Goal: Task Accomplishment & Management: Complete application form

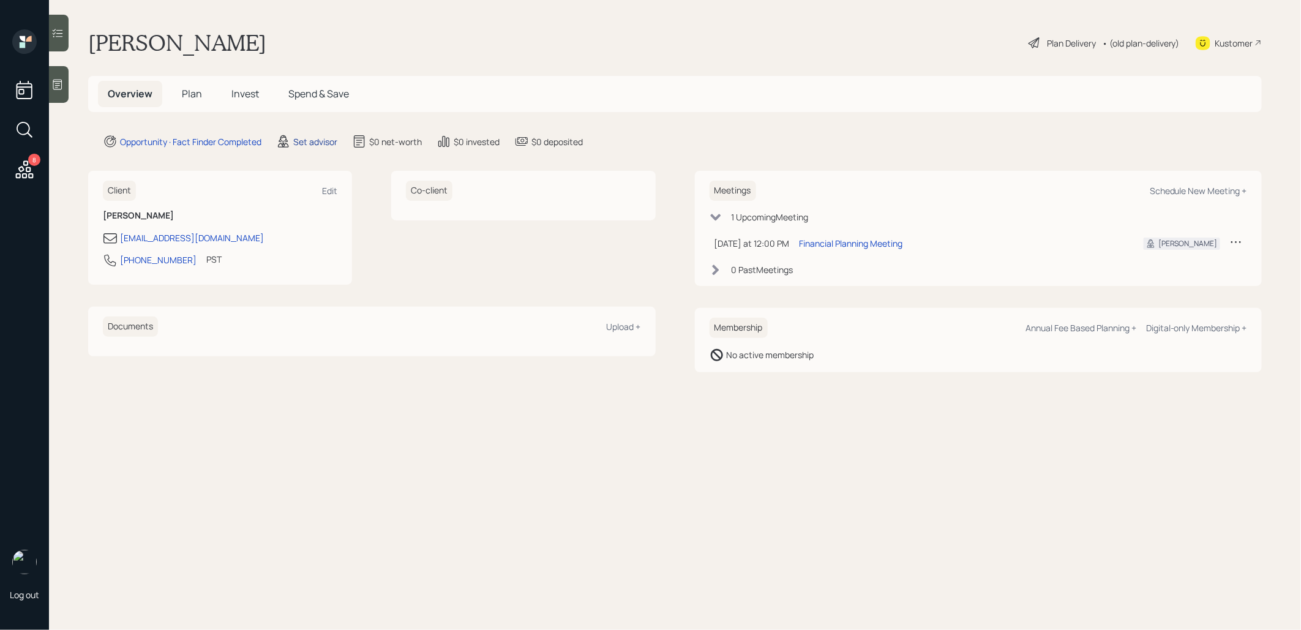
click at [304, 142] on div "Set advisor" at bounding box center [315, 141] width 44 height 13
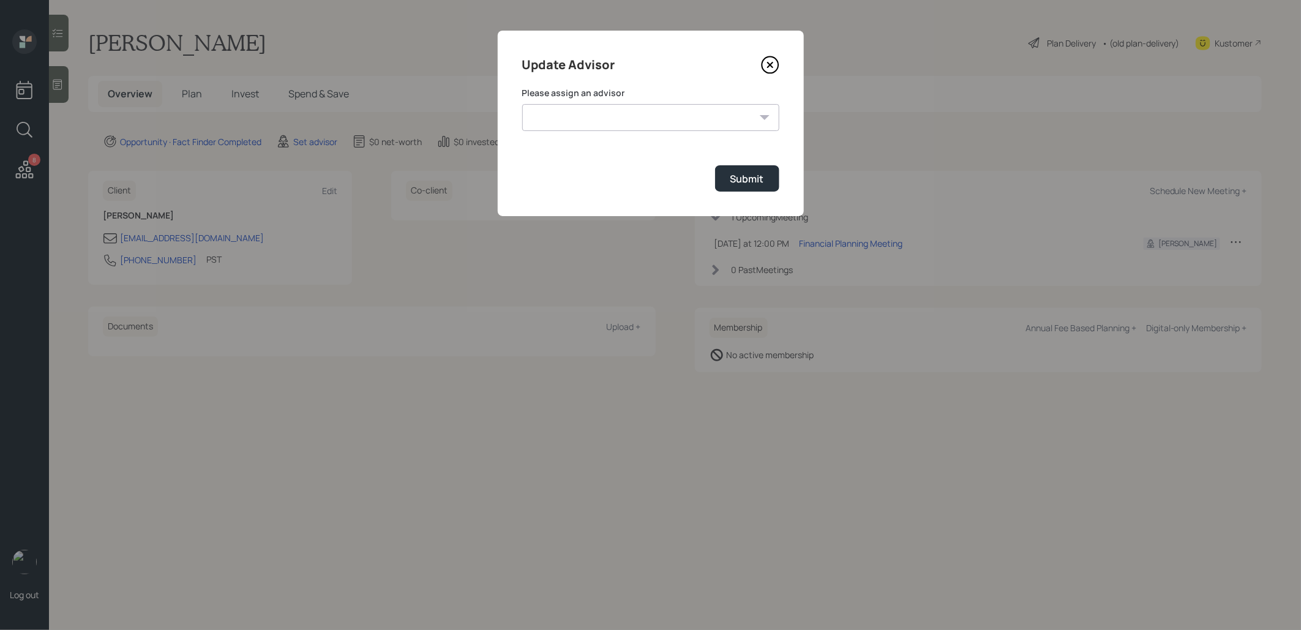
click at [645, 116] on select "[PERSON_NAME] [PERSON_NAME] [PERSON_NAME] End [PERSON_NAME] [PERSON_NAME] [PERS…" at bounding box center [650, 117] width 257 height 27
select select "8b79112e-3cfb-44f9-89e7-15267fe946c1"
click at [522, 104] on select "[PERSON_NAME] [PERSON_NAME] [PERSON_NAME] End [PERSON_NAME] [PERSON_NAME] [PERS…" at bounding box center [650, 117] width 257 height 27
click at [740, 180] on div "Submit" at bounding box center [747, 178] width 34 height 13
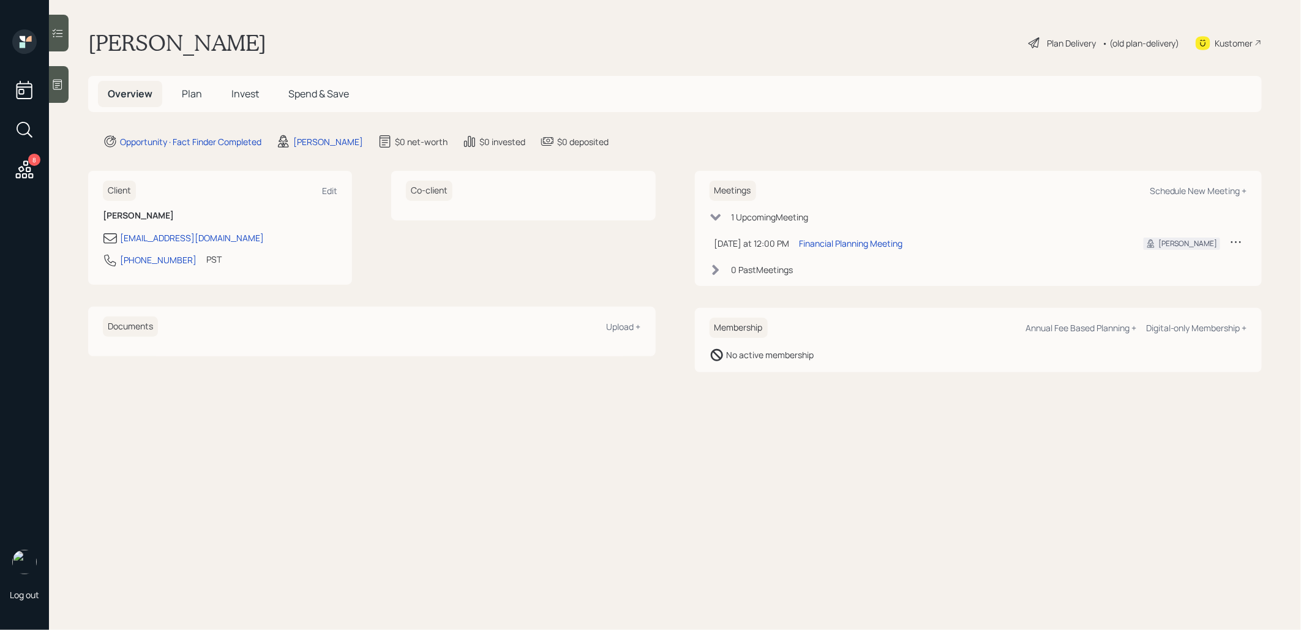
click at [64, 81] on div at bounding box center [59, 84] width 20 height 37
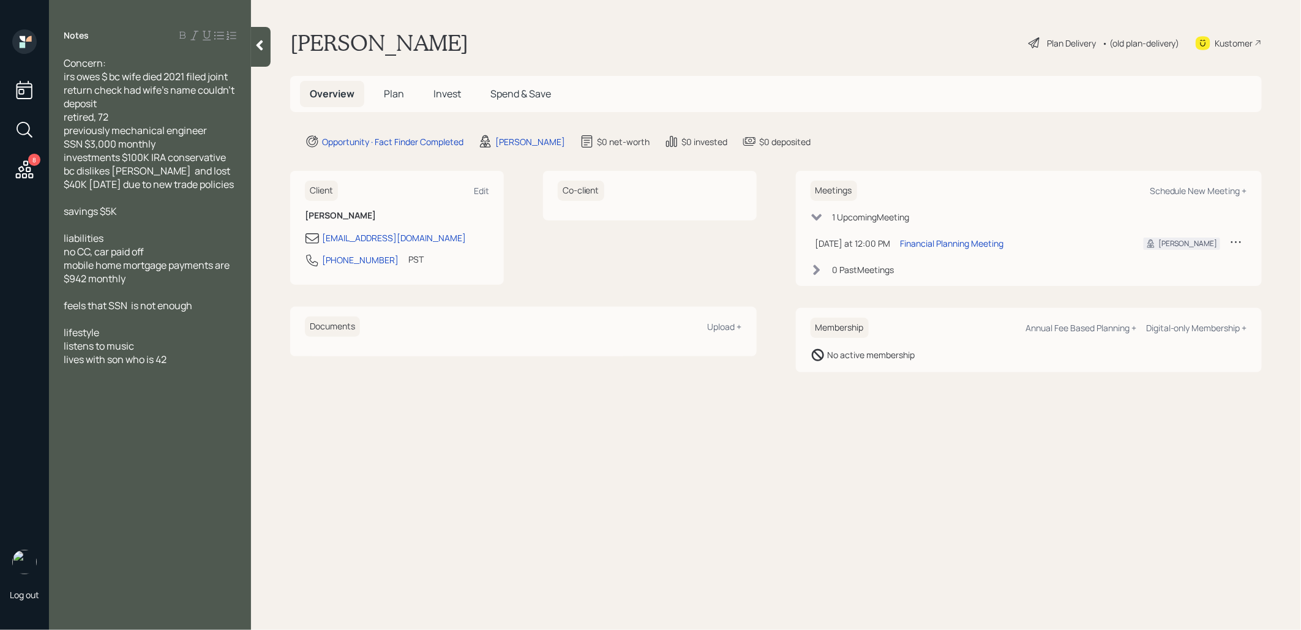
click at [396, 93] on span "Plan" at bounding box center [394, 93] width 20 height 13
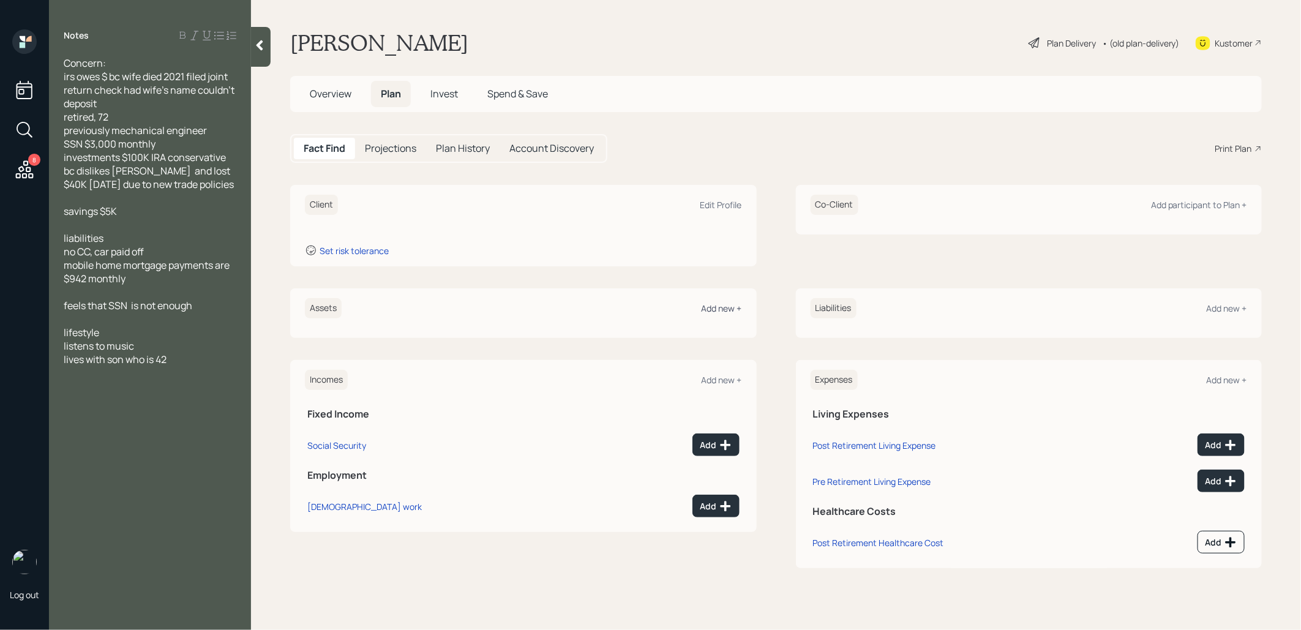
click at [706, 309] on div "Add new +" at bounding box center [722, 308] width 40 height 12
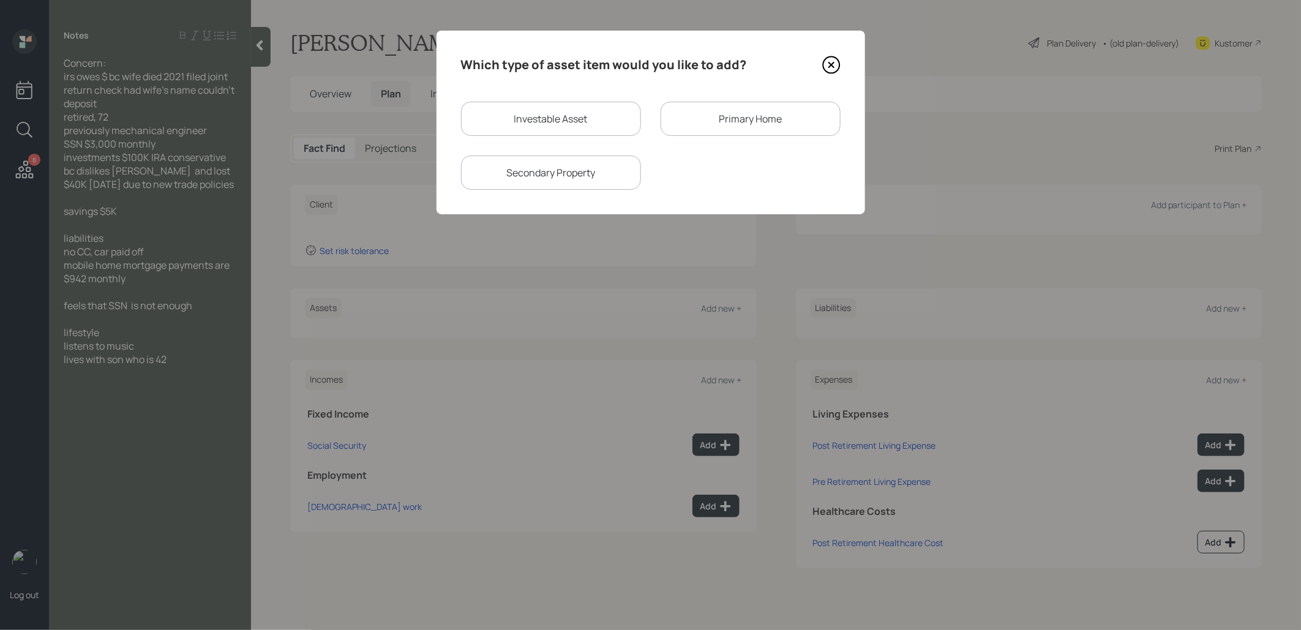
click at [586, 118] on div "Investable Asset" at bounding box center [551, 119] width 180 height 34
select select "taxable"
select select "balanced"
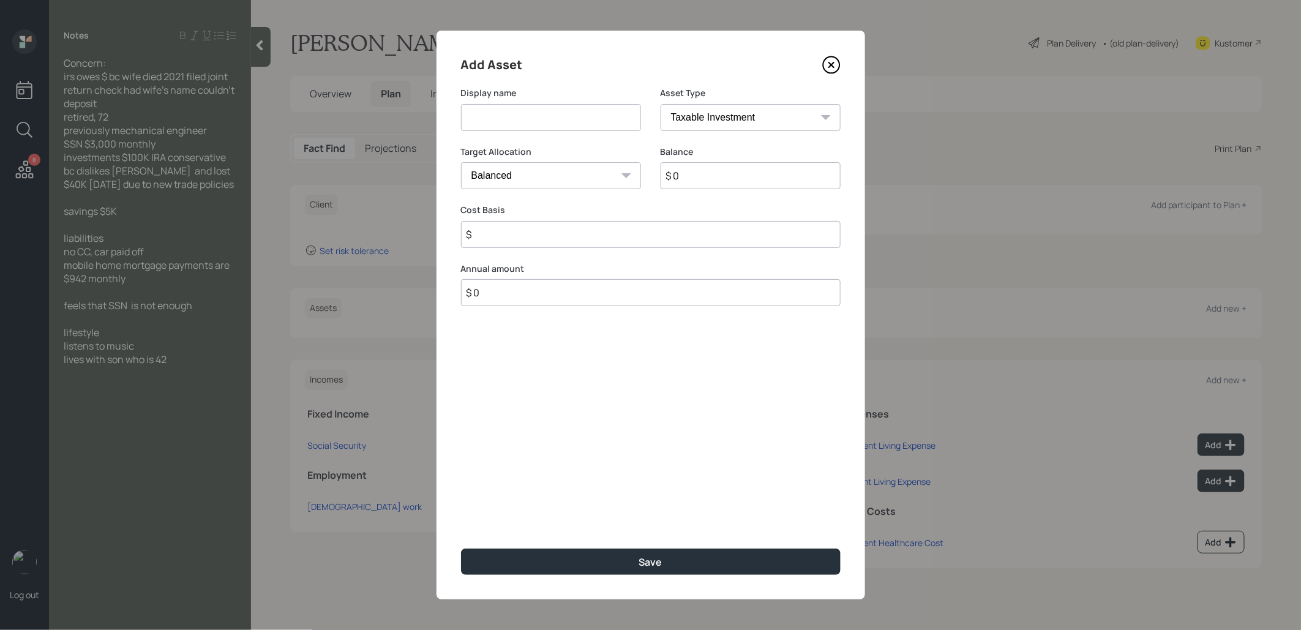
click at [538, 118] on input at bounding box center [551, 117] width 180 height 27
type input "IRA"
click at [710, 114] on select "SEP [PERSON_NAME] IRA 401(k) [PERSON_NAME] 401(k) 403(b) [PERSON_NAME] 403(b) 4…" at bounding box center [751, 117] width 180 height 27
select select "ira"
click at [661, 104] on select "SEP [PERSON_NAME] IRA 401(k) [PERSON_NAME] 401(k) 403(b) [PERSON_NAME] 403(b) 4…" at bounding box center [751, 117] width 180 height 27
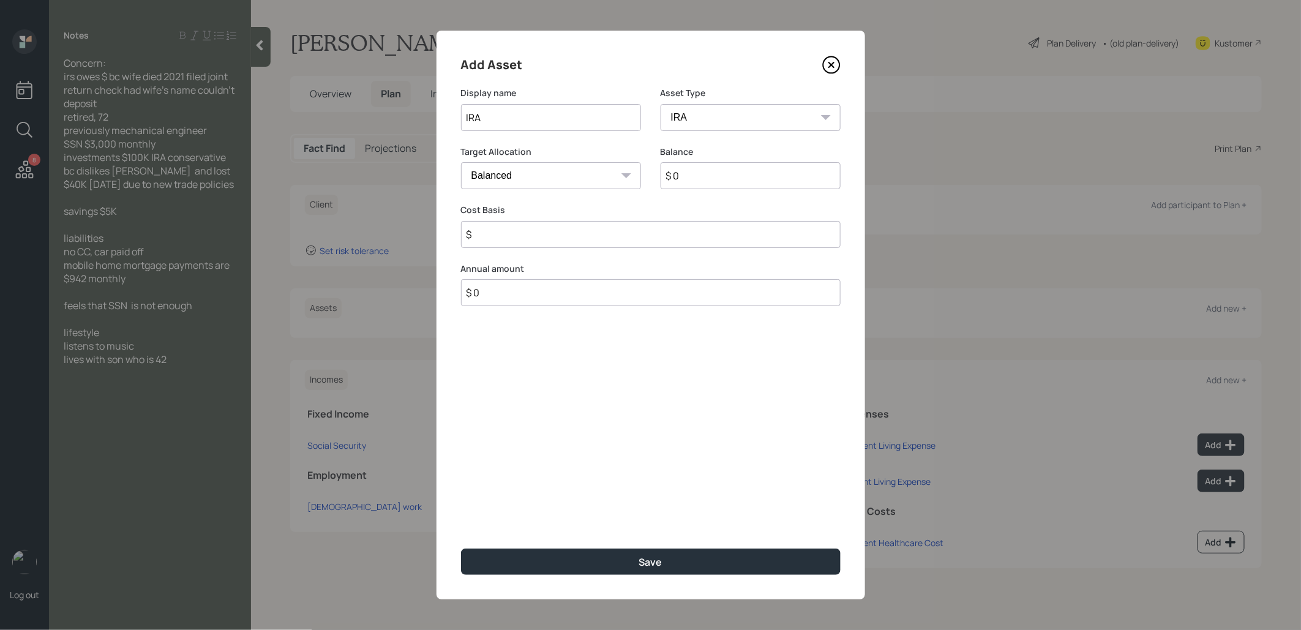
type input "$"
click at [703, 178] on input "$ 0" at bounding box center [751, 175] width 180 height 27
type input "$ 100,000"
click at [636, 231] on input "$" at bounding box center [651, 234] width 380 height 27
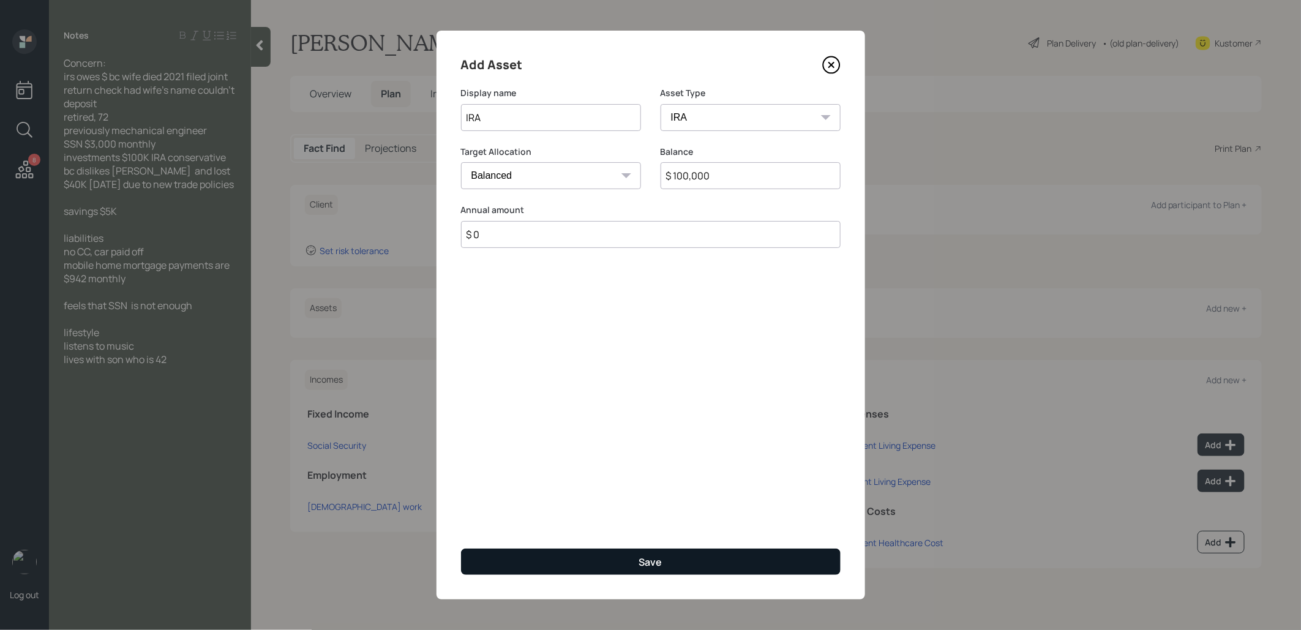
type input "$ 0"
click at [601, 562] on button "Save" at bounding box center [651, 562] width 380 height 26
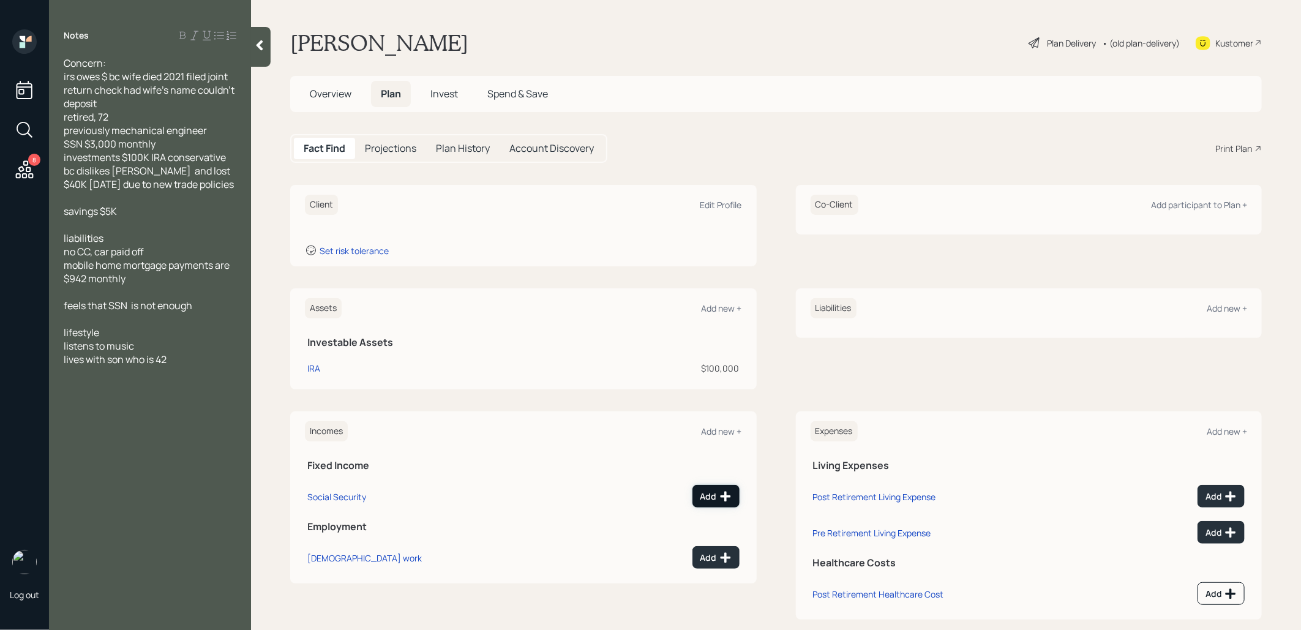
click at [703, 497] on div "Add" at bounding box center [715, 496] width 31 height 12
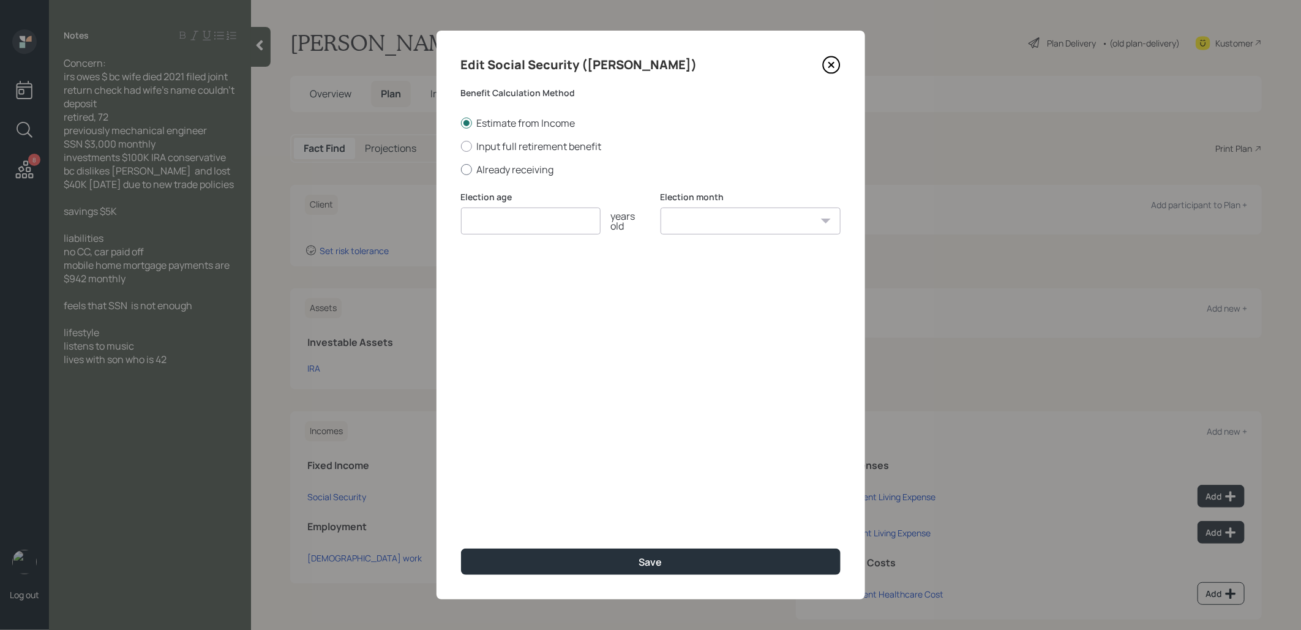
click at [465, 165] on div at bounding box center [466, 169] width 11 height 11
click at [461, 169] on input "Already receiving" at bounding box center [460, 169] width 1 height 1
radio input "true"
click at [490, 223] on input "number" at bounding box center [531, 221] width 140 height 27
type input "67"
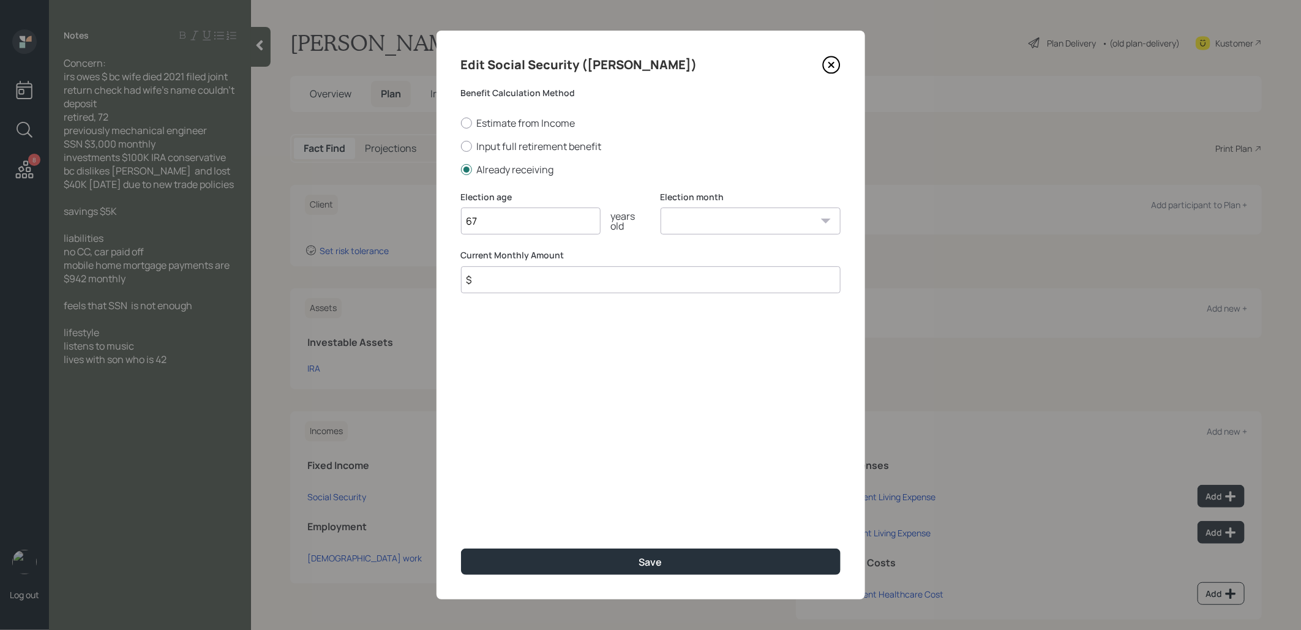
click at [679, 224] on select "January February March April May June July August September October November De…" at bounding box center [751, 221] width 180 height 27
select select "1"
click at [661, 208] on select "January February March April May June July August September October November De…" at bounding box center [751, 221] width 180 height 27
click at [556, 280] on input "$" at bounding box center [651, 279] width 380 height 27
type input "$ 3,000"
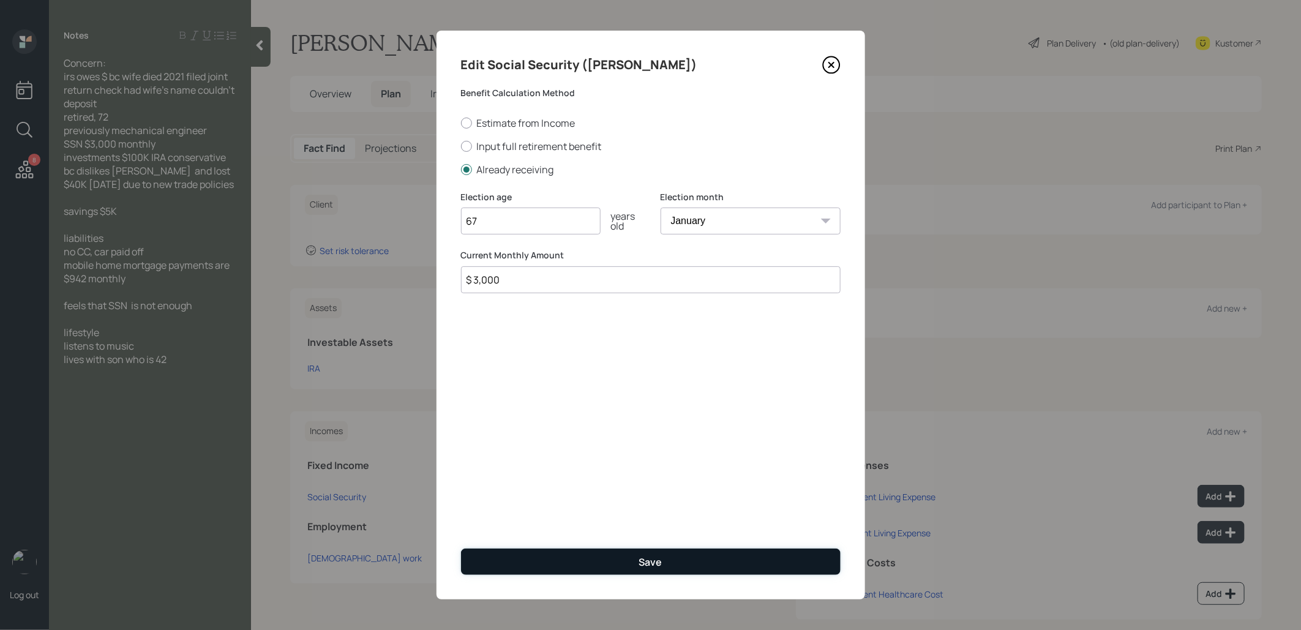
click at [537, 561] on button "Save" at bounding box center [651, 562] width 380 height 26
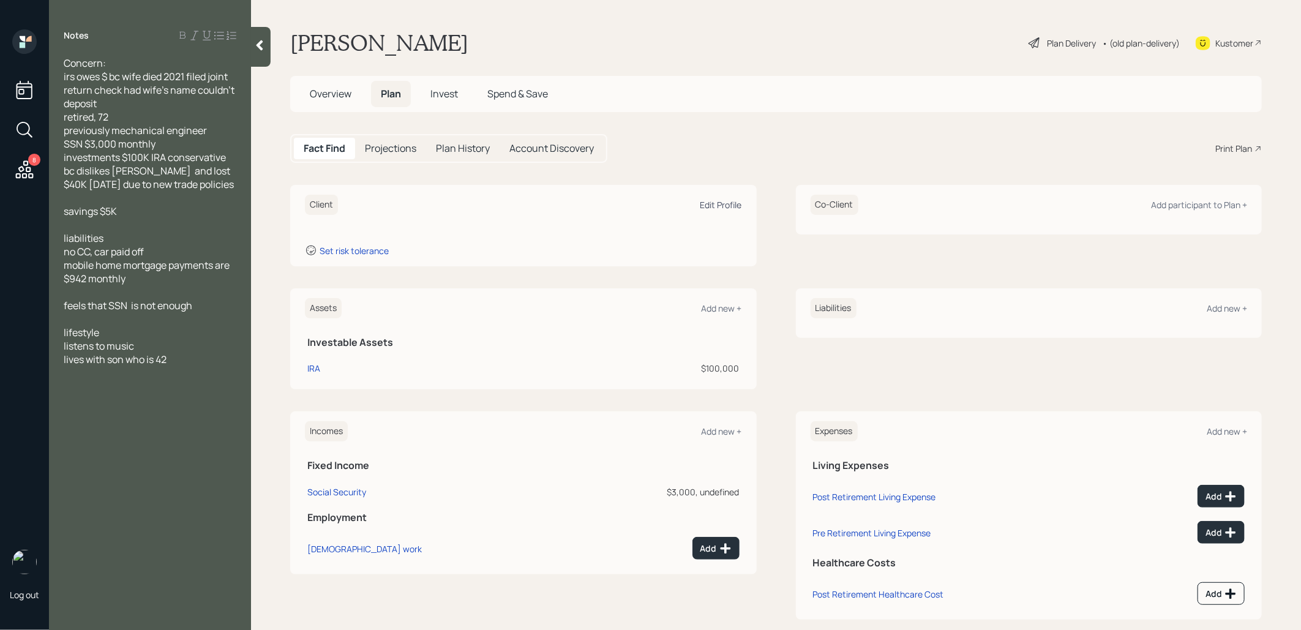
click at [721, 200] on div "Edit Profile" at bounding box center [721, 205] width 42 height 12
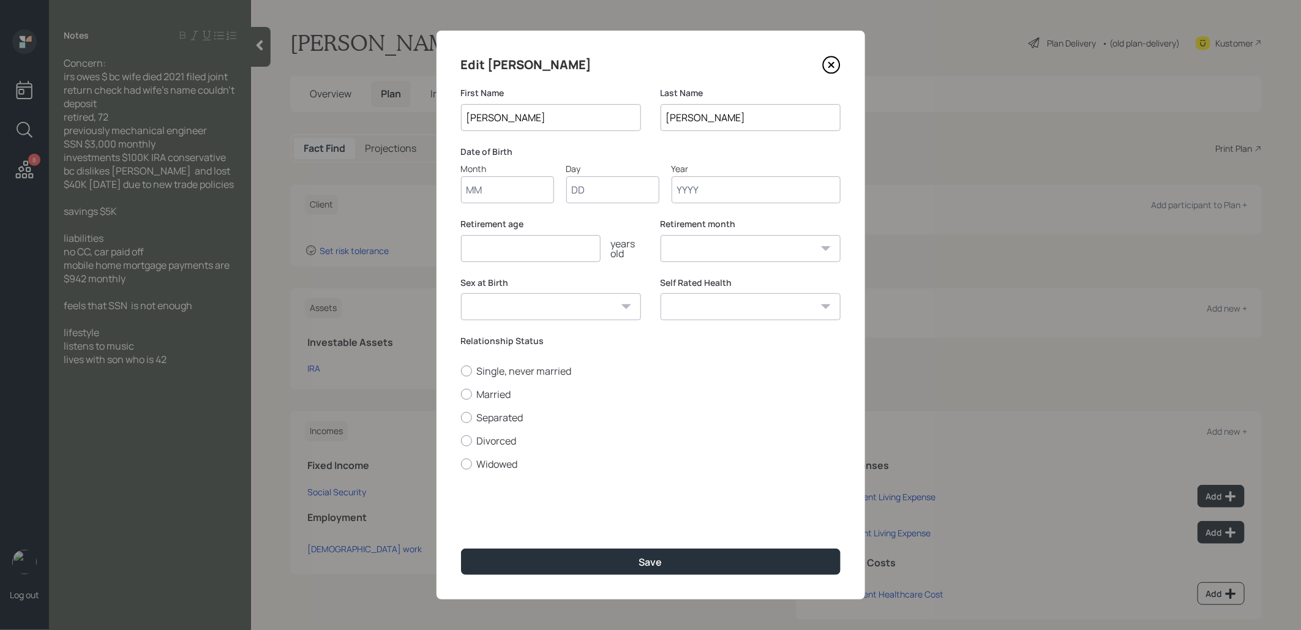
click at [508, 197] on input "Month" at bounding box center [507, 189] width 93 height 27
type input "01"
type input "1950"
select select "1"
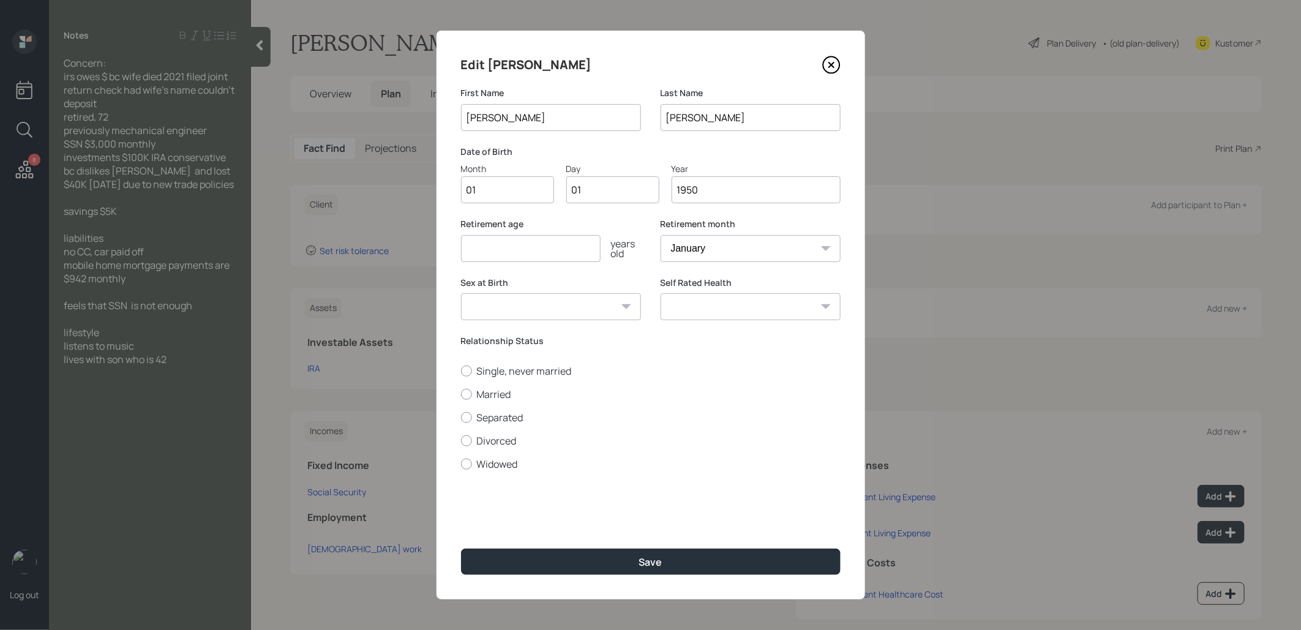
type input "1950"
click at [475, 254] on input "number" at bounding box center [531, 248] width 140 height 27
type input "67"
click at [465, 469] on div at bounding box center [466, 464] width 11 height 11
click at [461, 464] on input "Widowed" at bounding box center [460, 463] width 1 height 1
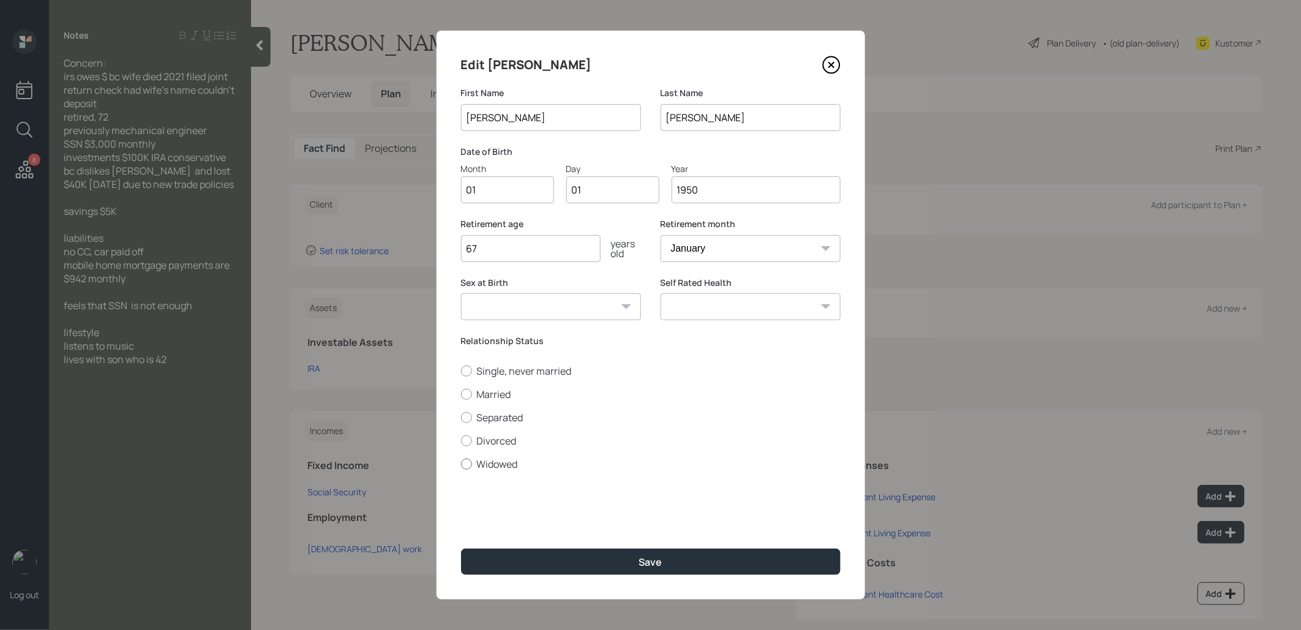
radio input "true"
click at [495, 579] on div "Edit [PERSON_NAME] First Name [PERSON_NAME] Last Name [PERSON_NAME] Date of Bir…" at bounding box center [650, 315] width 429 height 569
click at [495, 562] on button "Save" at bounding box center [651, 562] width 380 height 26
